Goal: Consume media (video, audio)

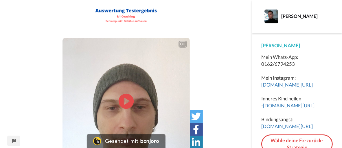
click at [122, 101] on icon at bounding box center [125, 101] width 15 height 15
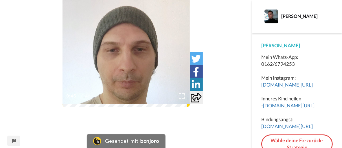
scroll to position [87, 0]
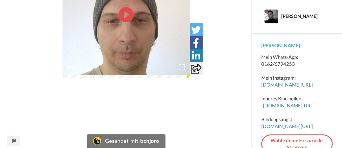
click at [122, 14] on icon at bounding box center [125, 14] width 15 height 15
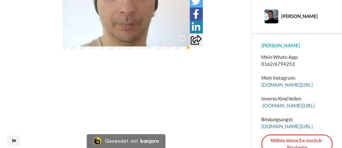
scroll to position [58, 0]
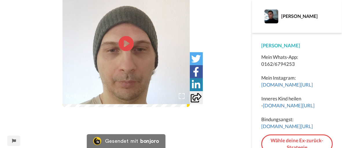
click at [126, 44] on icon "Play/Pause" at bounding box center [125, 43] width 15 height 27
click at [126, 43] on icon "Play/Pause" at bounding box center [125, 43] width 15 height 27
click at [124, 45] on icon "Play/Pause" at bounding box center [125, 43] width 15 height 27
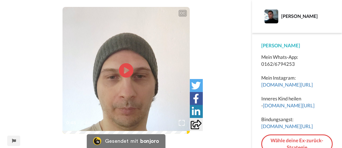
scroll to position [0, 0]
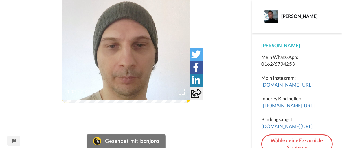
scroll to position [58, 0]
